Goal: Task Accomplishment & Management: Use online tool/utility

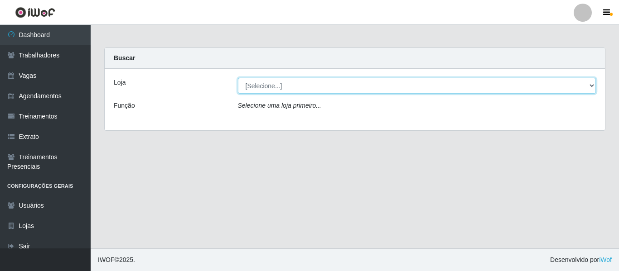
click at [410, 91] on select "[Selecione...] Varejão Supermercados" at bounding box center [417, 86] width 358 height 16
select select "237"
click at [238, 78] on select "[Selecione...] Varejão Supermercados" at bounding box center [417, 86] width 358 height 16
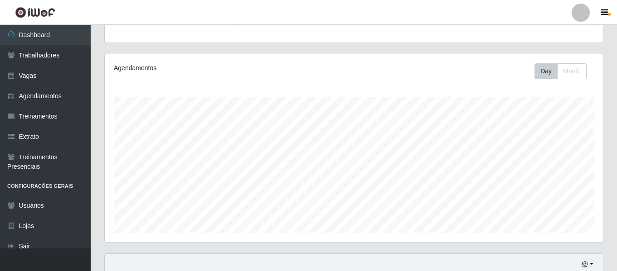
scroll to position [169, 0]
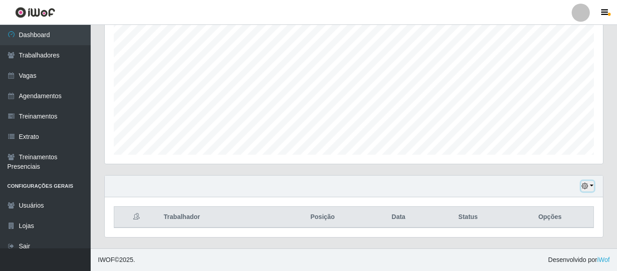
click at [582, 189] on icon "button" at bounding box center [584, 186] width 6 height 6
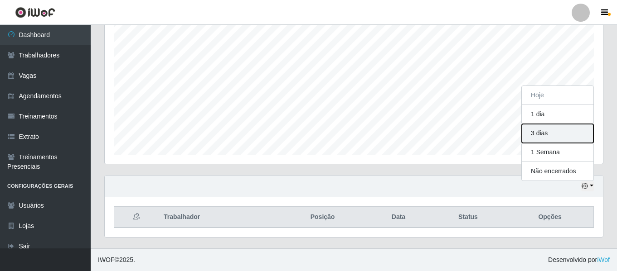
click at [555, 138] on button "3 dias" at bounding box center [558, 133] width 72 height 19
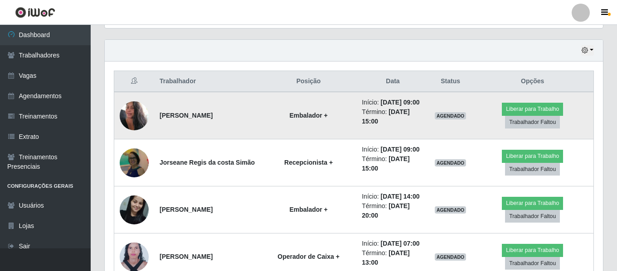
scroll to position [396, 0]
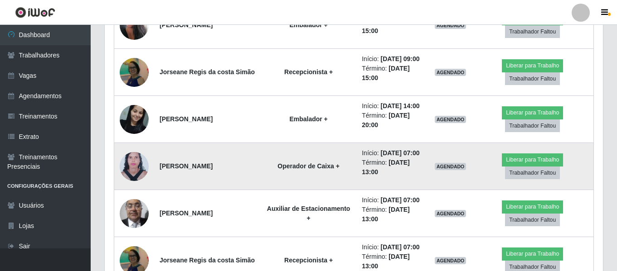
click at [212, 170] on strong "[PERSON_NAME]" at bounding box center [185, 166] width 53 height 7
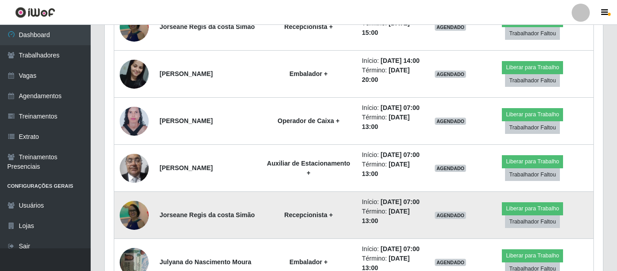
scroll to position [531, 0]
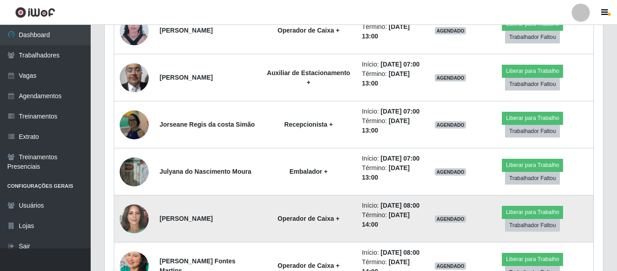
click at [134, 214] on img at bounding box center [134, 219] width 29 height 34
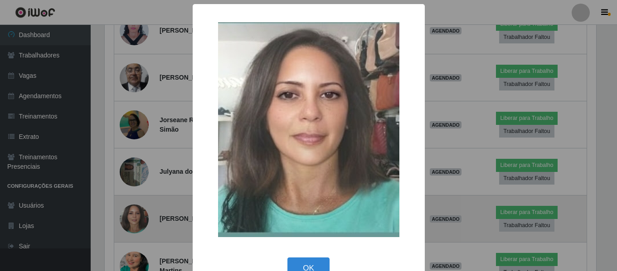
scroll to position [188, 493]
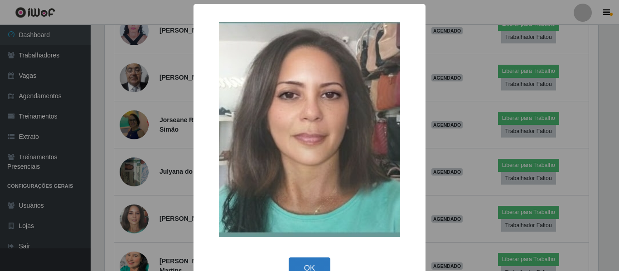
click at [315, 260] on button "OK" at bounding box center [310, 268] width 42 height 21
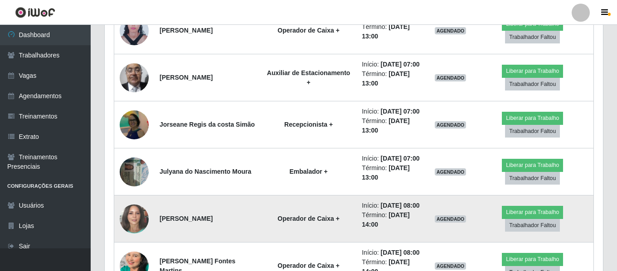
scroll to position [577, 0]
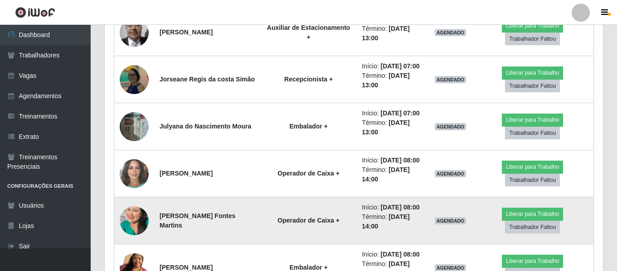
click at [133, 219] on img at bounding box center [134, 221] width 29 height 52
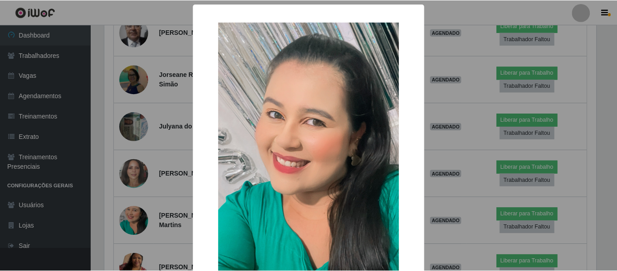
scroll to position [130, 0]
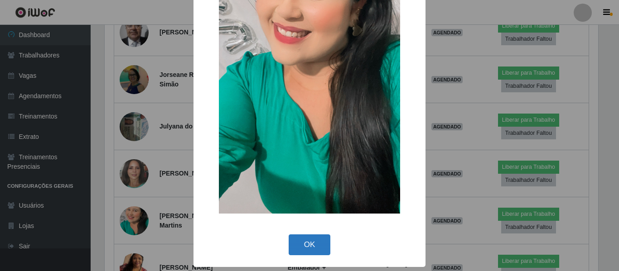
click at [305, 251] on button "OK" at bounding box center [310, 245] width 42 height 21
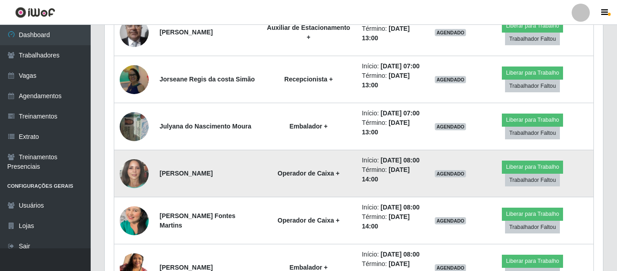
scroll to position [622, 0]
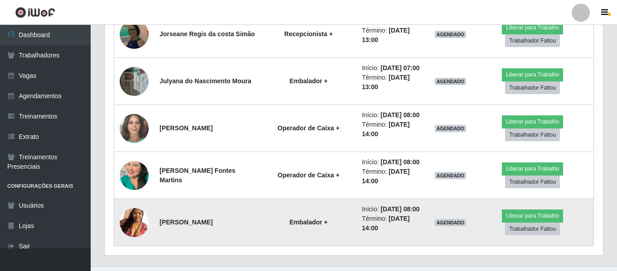
click at [140, 214] on img at bounding box center [134, 223] width 29 height 52
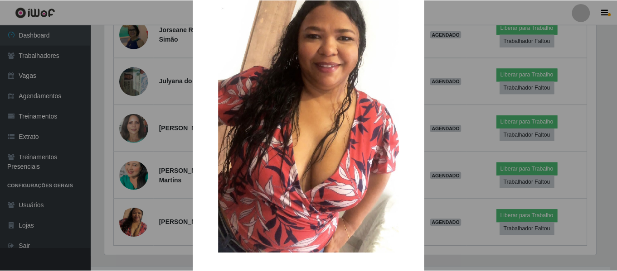
scroll to position [130, 0]
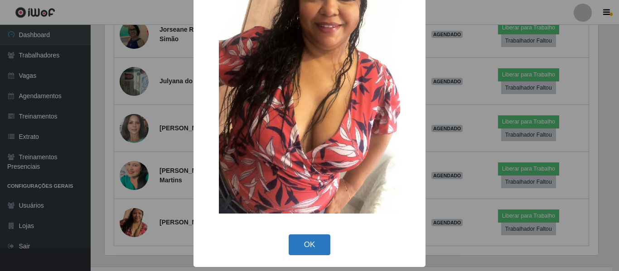
click at [298, 244] on button "OK" at bounding box center [310, 245] width 42 height 21
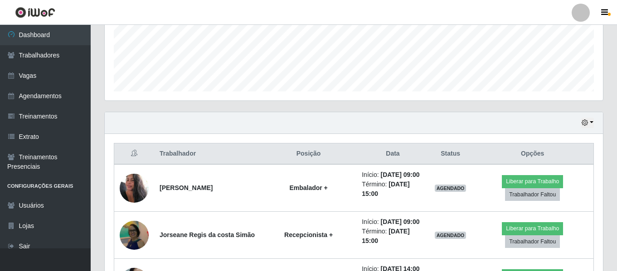
scroll to position [0, 0]
